Goal: Information Seeking & Learning: Learn about a topic

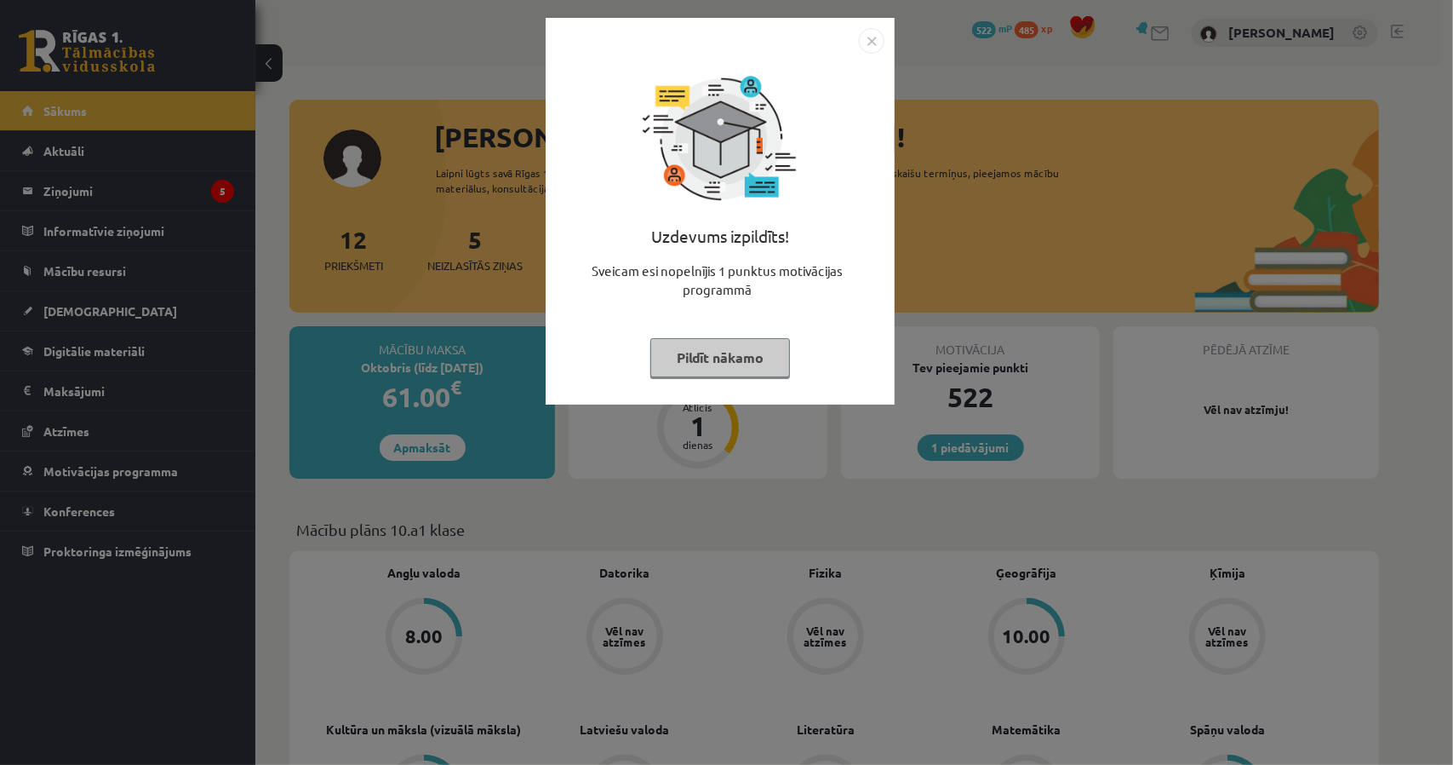
click at [740, 352] on button "Pildīt nākamo" at bounding box center [720, 357] width 140 height 39
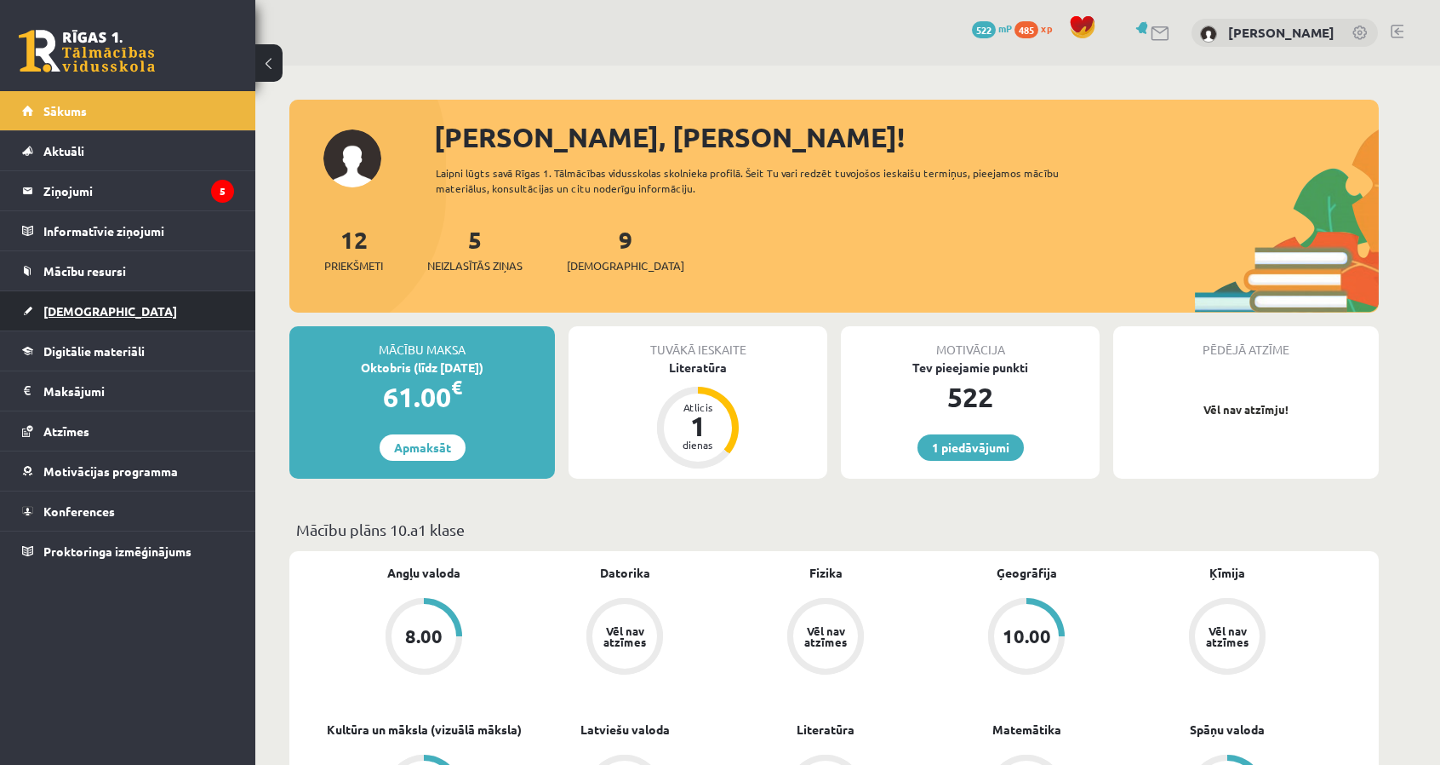
click at [110, 319] on link "[DEMOGRAPHIC_DATA]" at bounding box center [128, 310] width 212 height 39
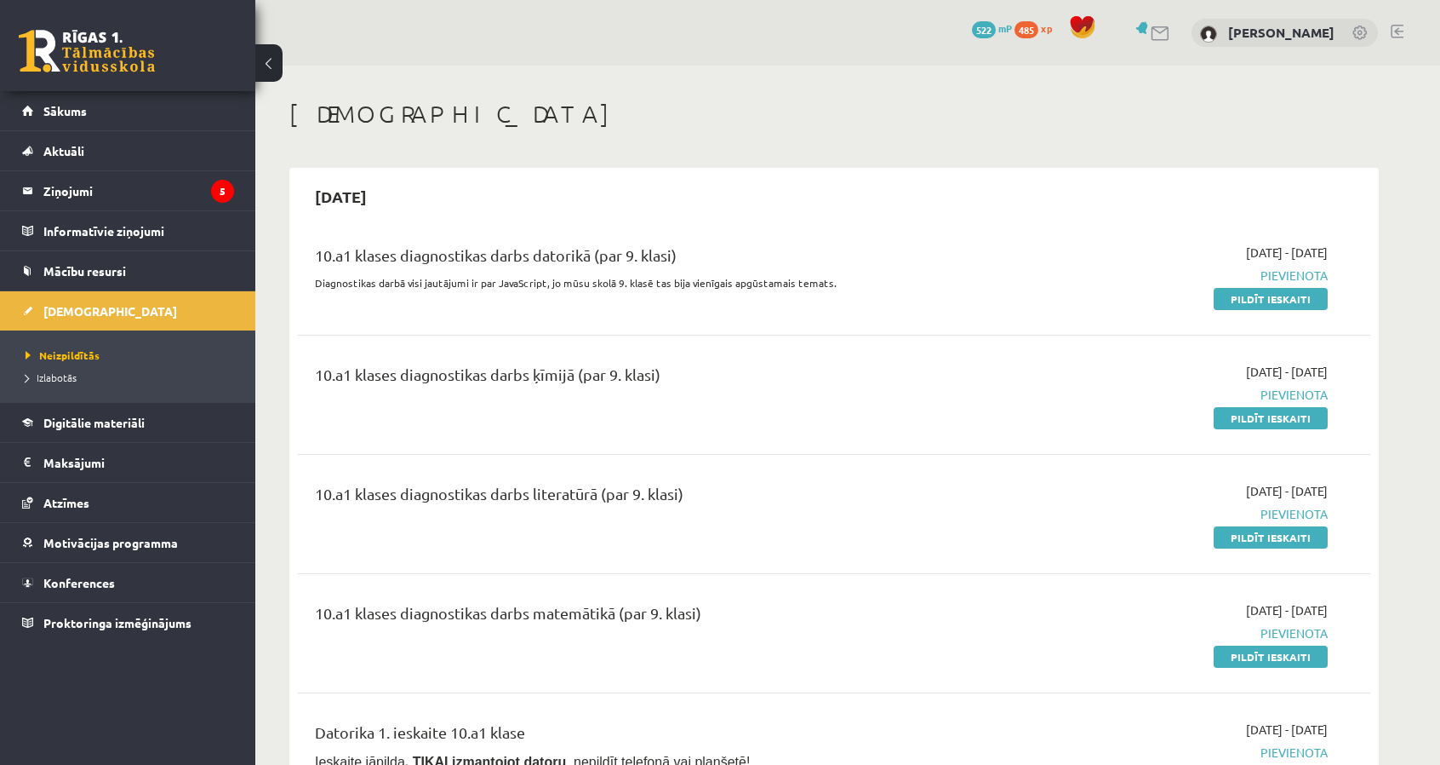
click at [71, 384] on li "Izlabotās" at bounding box center [132, 377] width 213 height 22
click at [66, 381] on span "Izlabotās" at bounding box center [56, 377] width 60 height 14
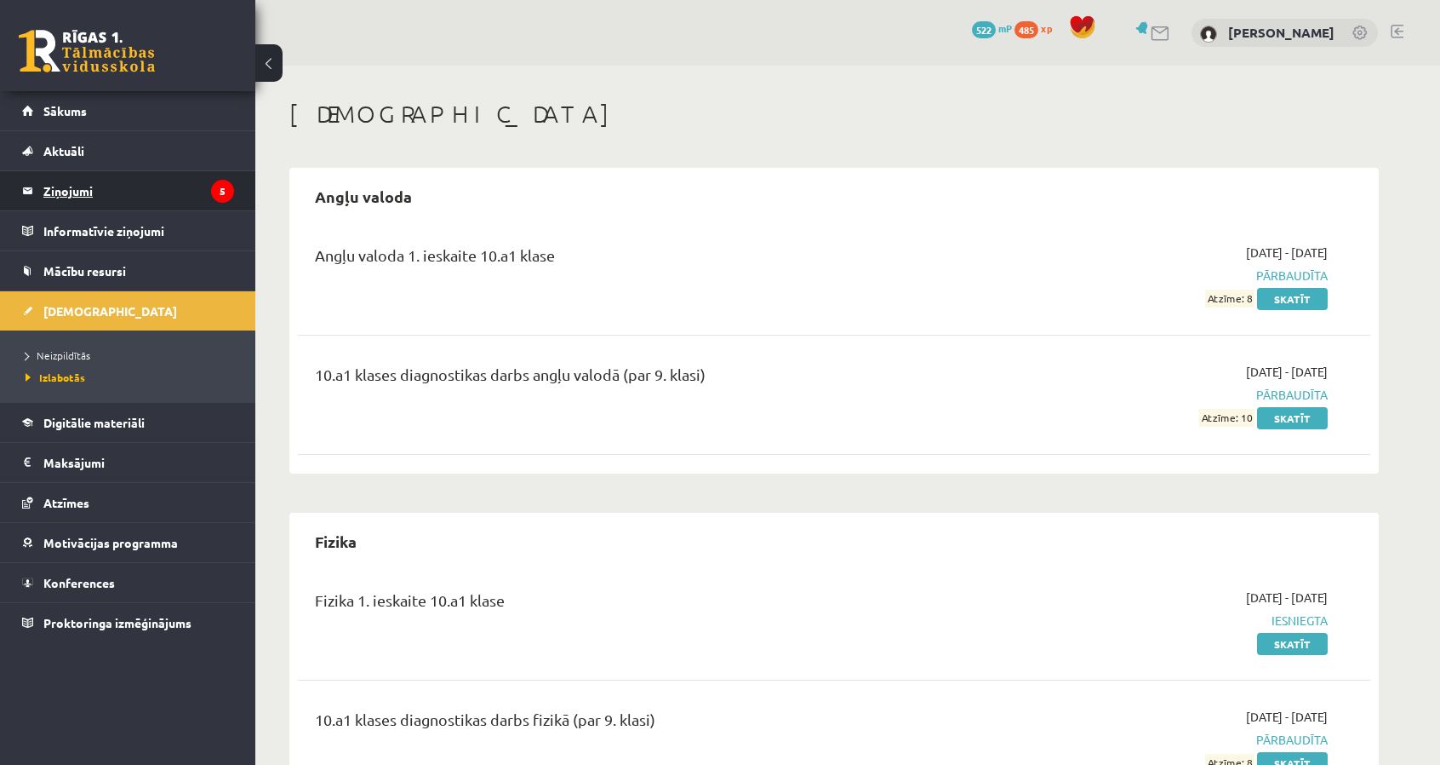
click at [182, 194] on legend "Ziņojumi 5" at bounding box center [138, 190] width 191 height 39
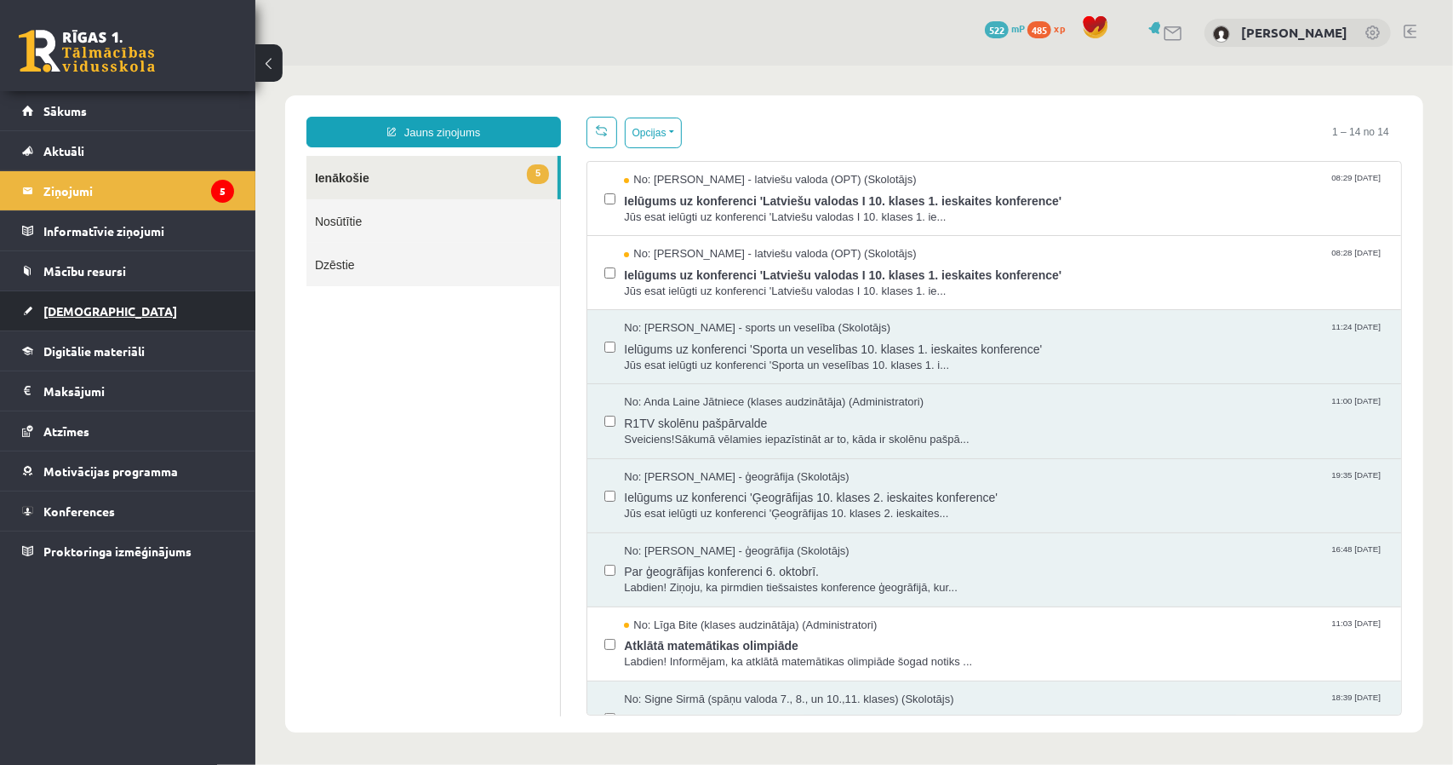
click at [169, 307] on link "[DEMOGRAPHIC_DATA]" at bounding box center [128, 310] width 212 height 39
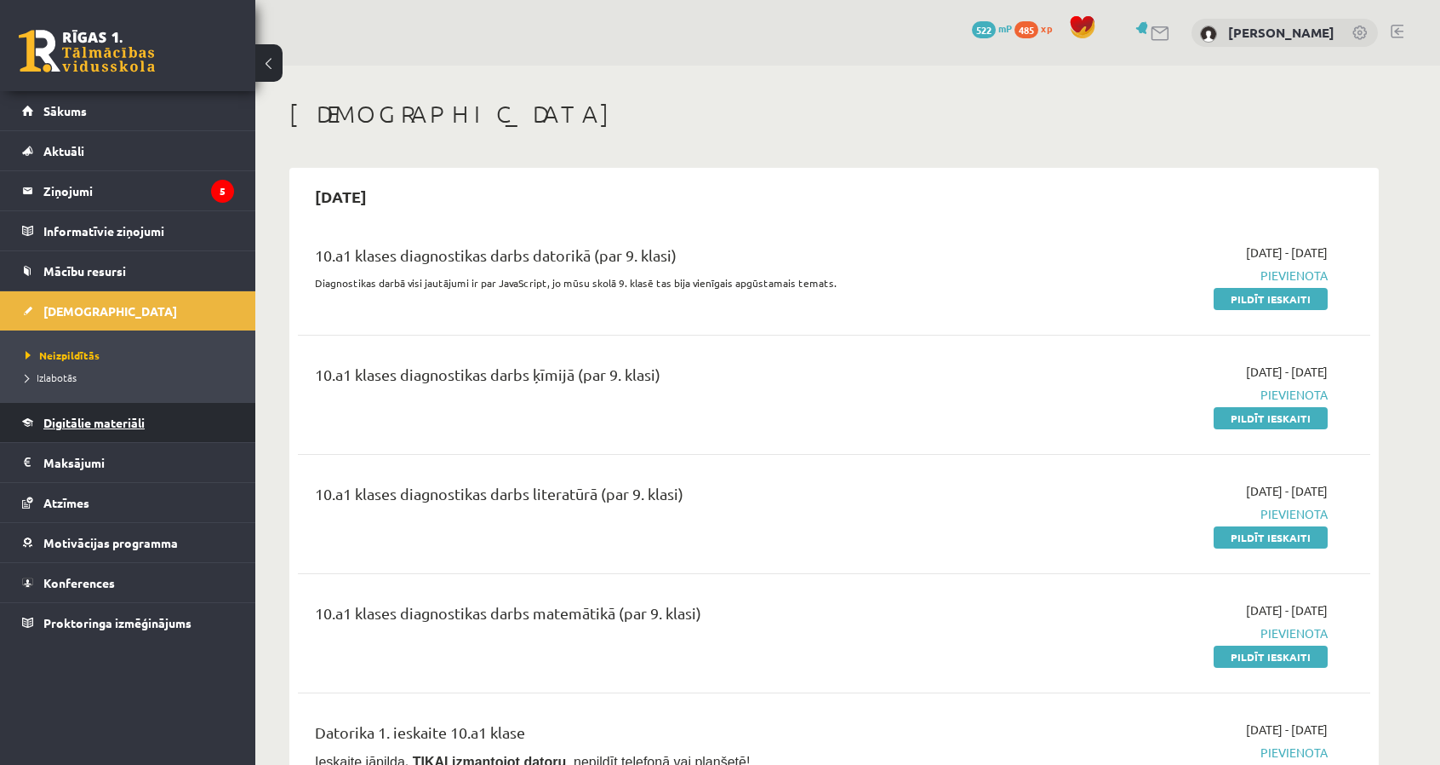
click at [129, 416] on span "Digitālie materiāli" at bounding box center [93, 422] width 101 height 15
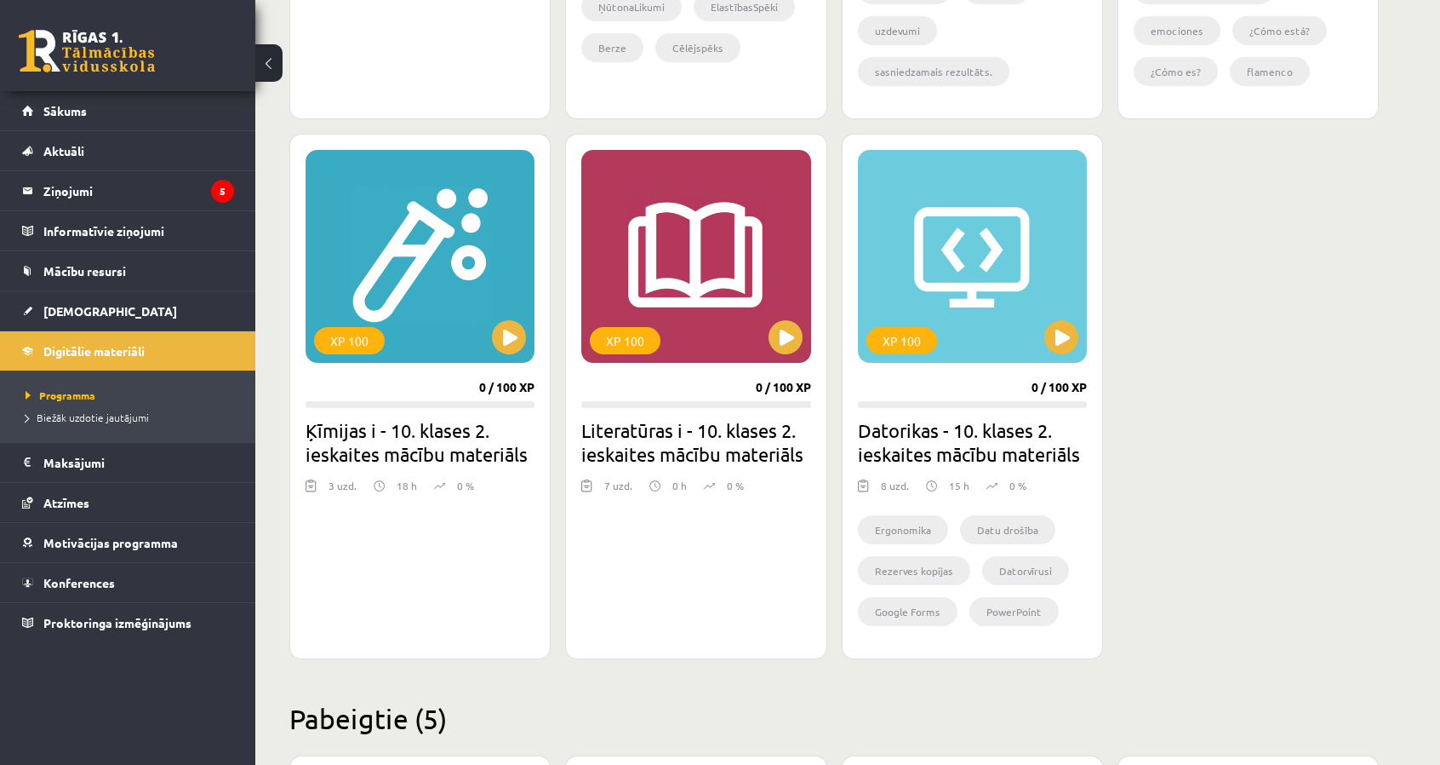
scroll to position [1532, 0]
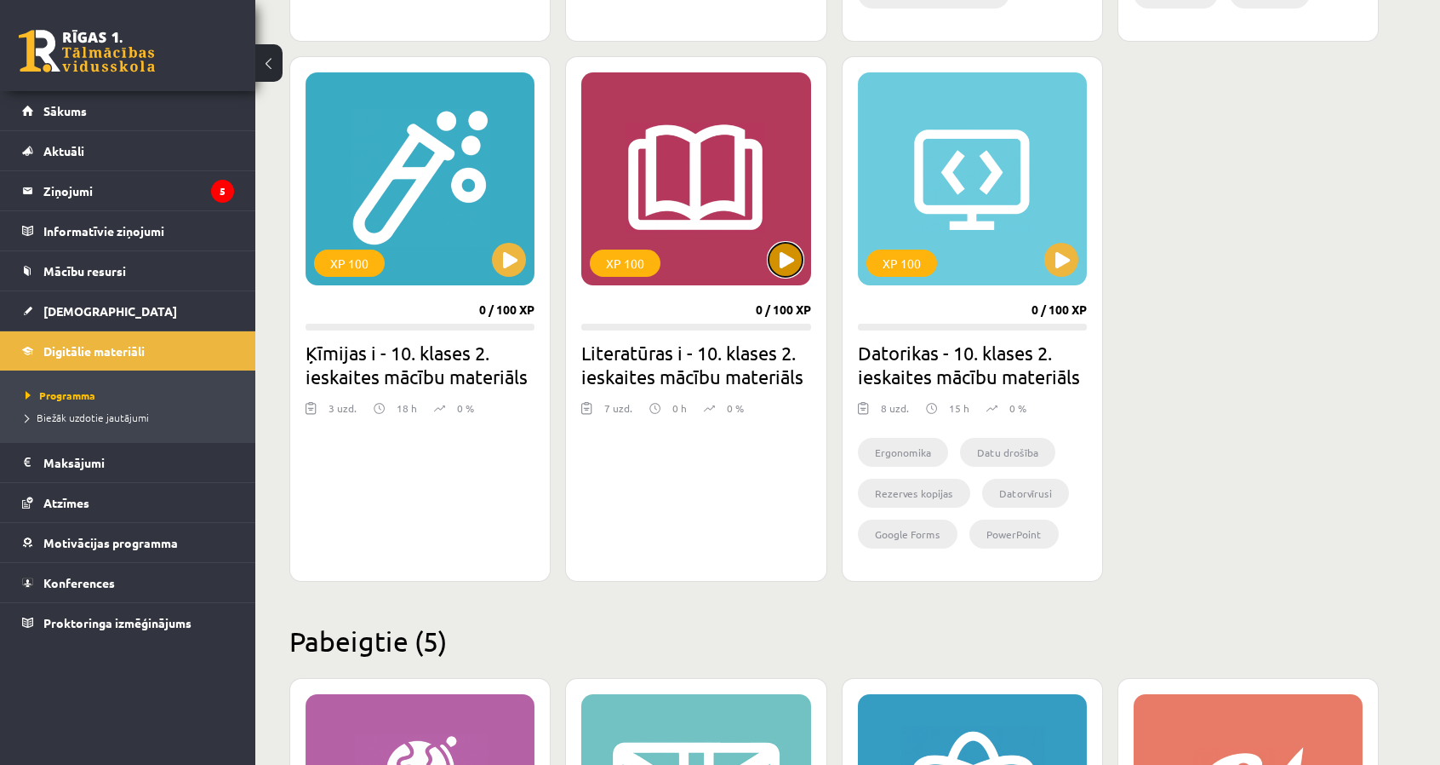
click at [782, 263] on button at bounding box center [786, 260] width 34 height 34
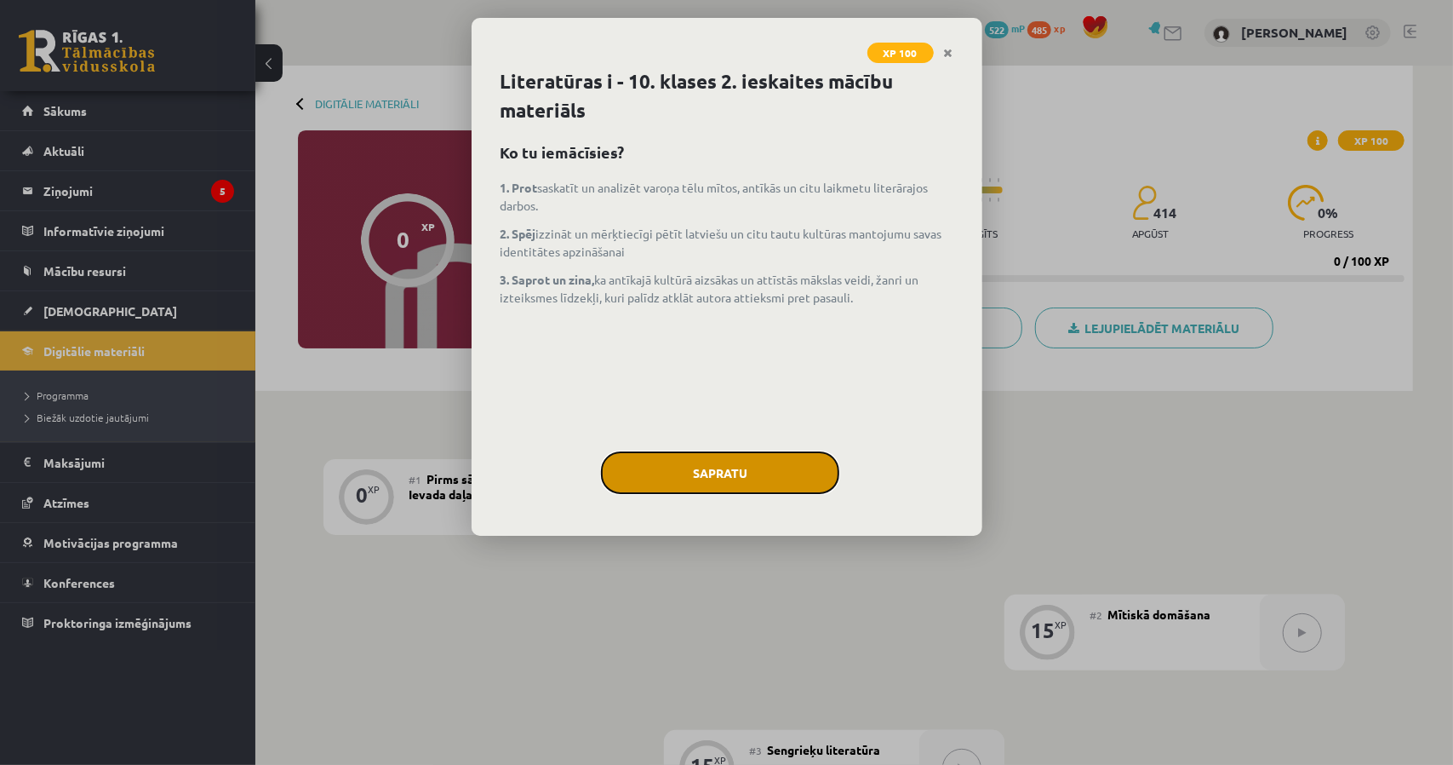
click at [784, 463] on button "Sapratu" at bounding box center [720, 472] width 238 height 43
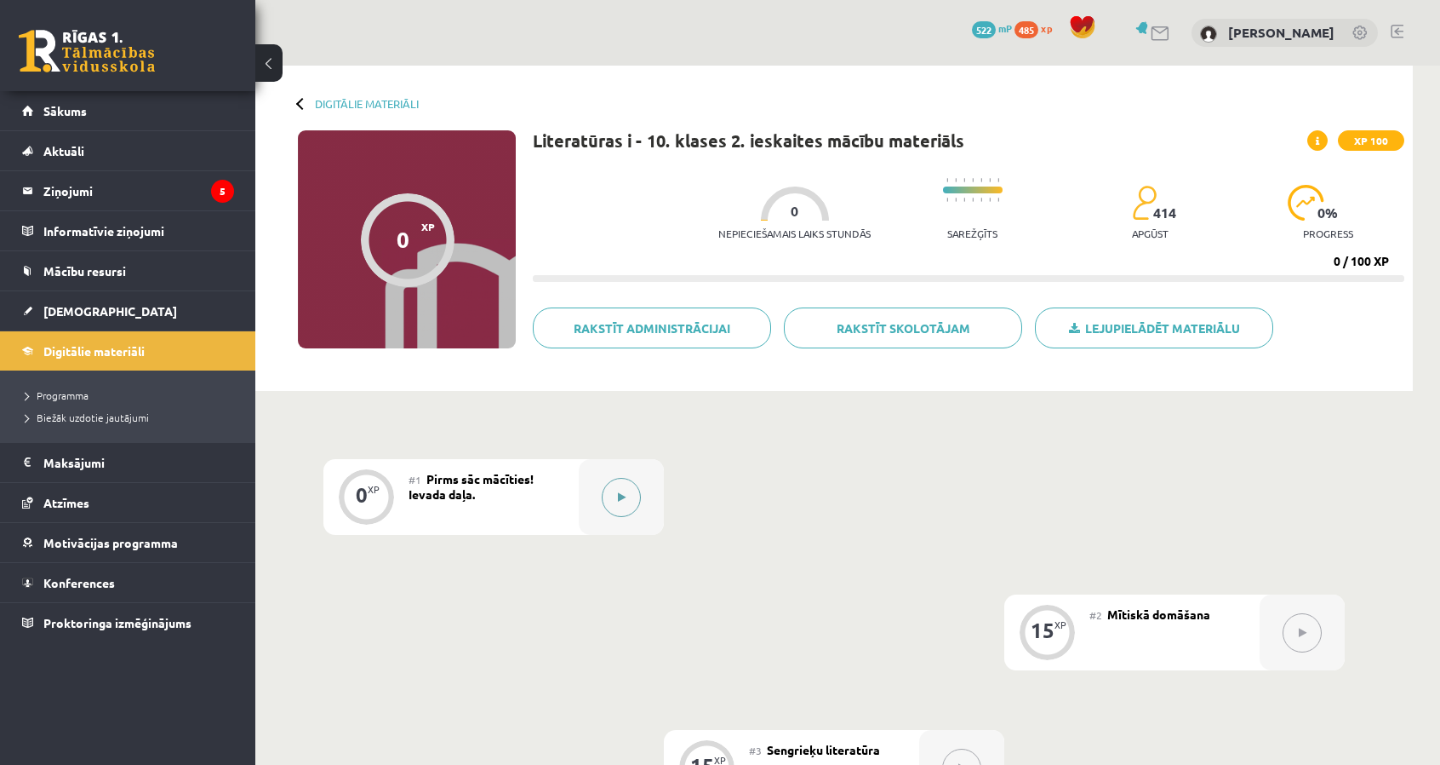
click at [650, 499] on div at bounding box center [621, 497] width 85 height 76
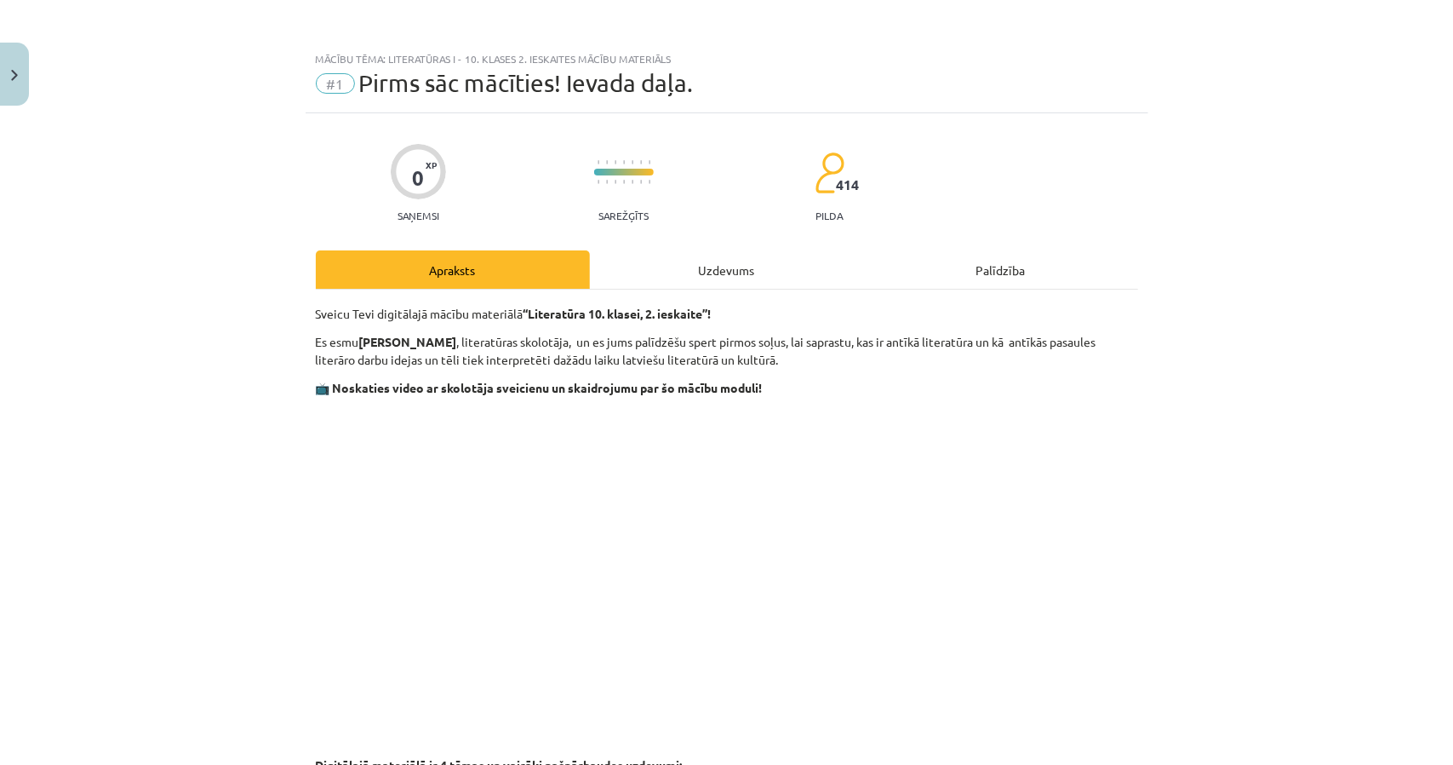
click at [734, 283] on div "Uzdevums" at bounding box center [727, 269] width 274 height 38
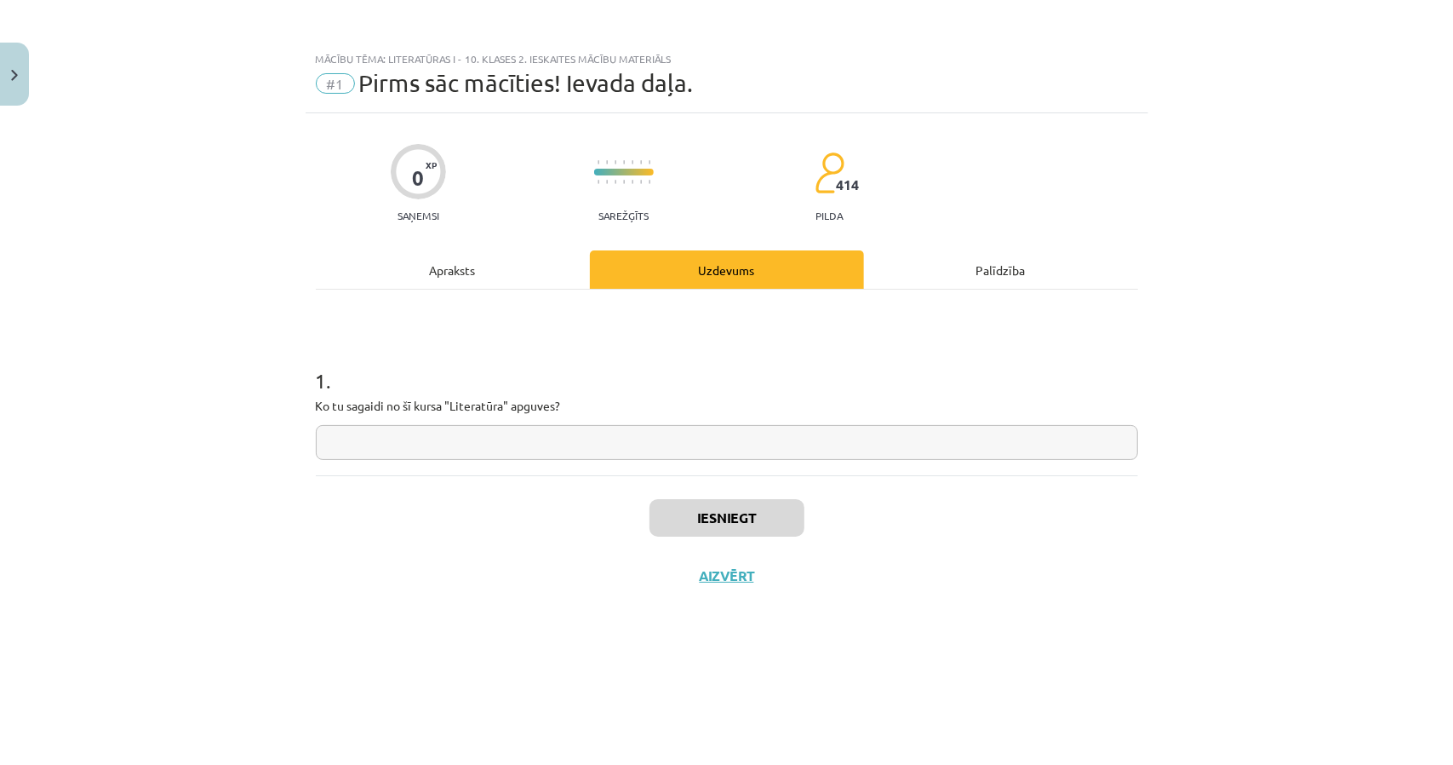
click at [531, 275] on div "Apraksts" at bounding box center [453, 269] width 274 height 38
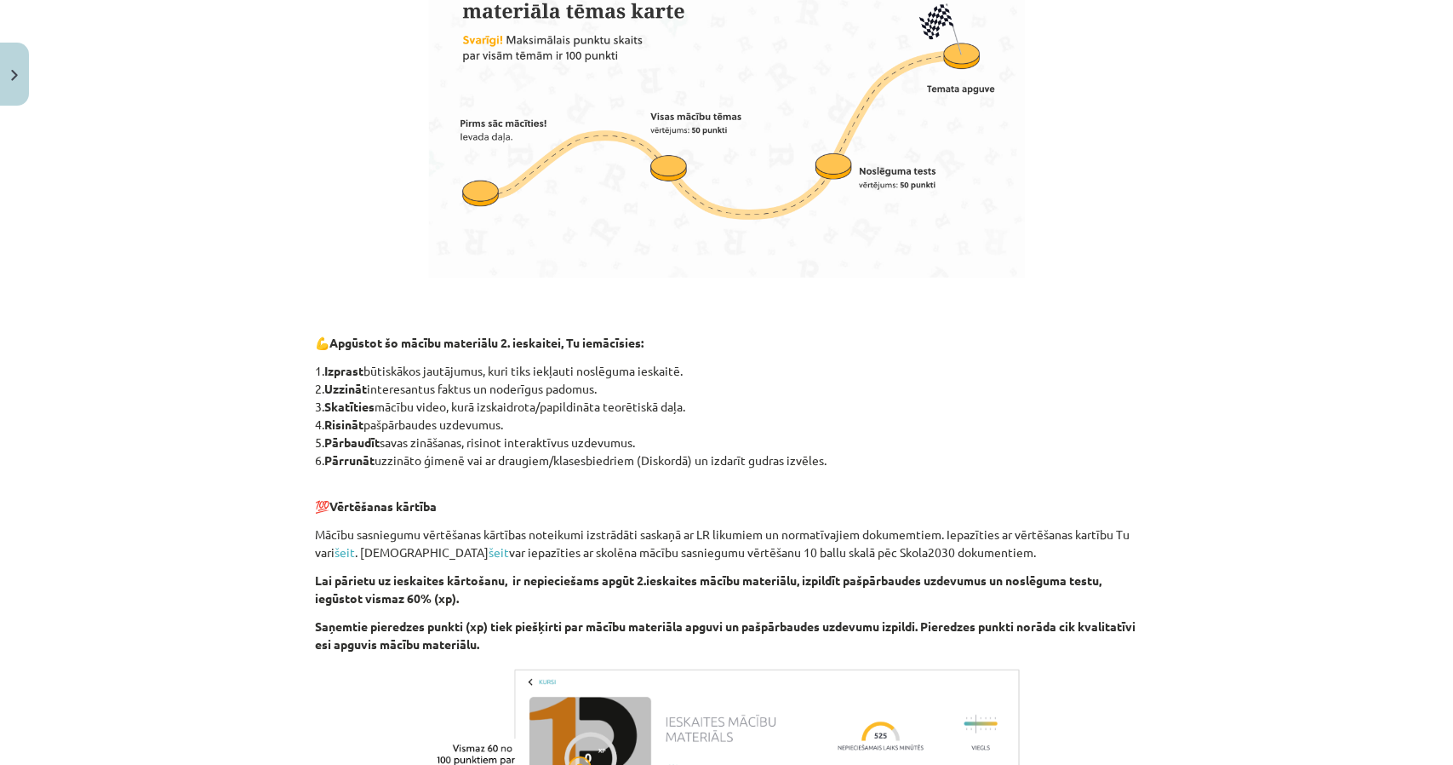
scroll to position [936, 0]
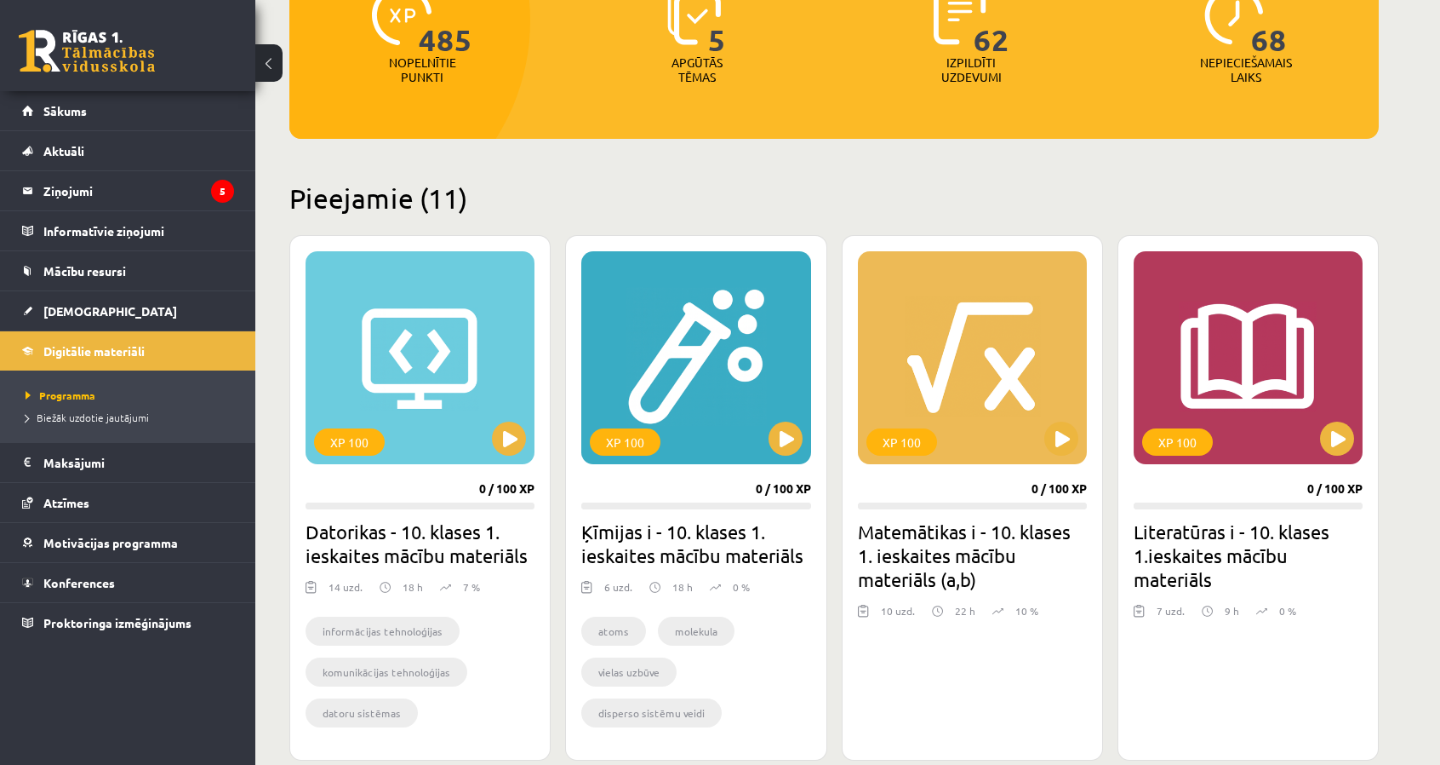
scroll to position [185, 0]
